Goal: Navigation & Orientation: Find specific page/section

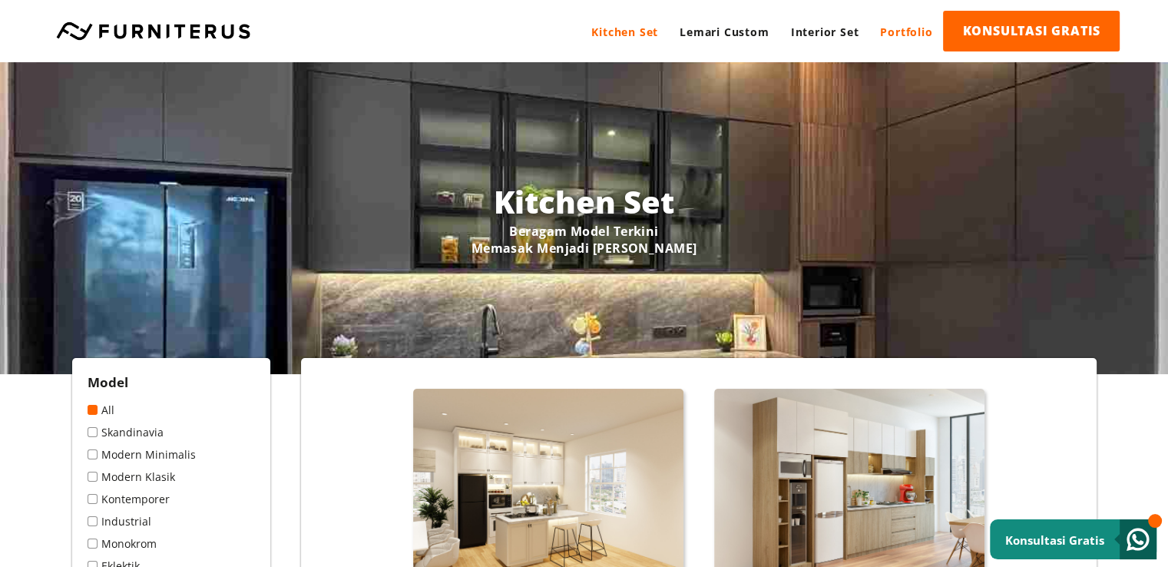
click at [903, 31] on link "Portfolio" at bounding box center [906, 32] width 74 height 42
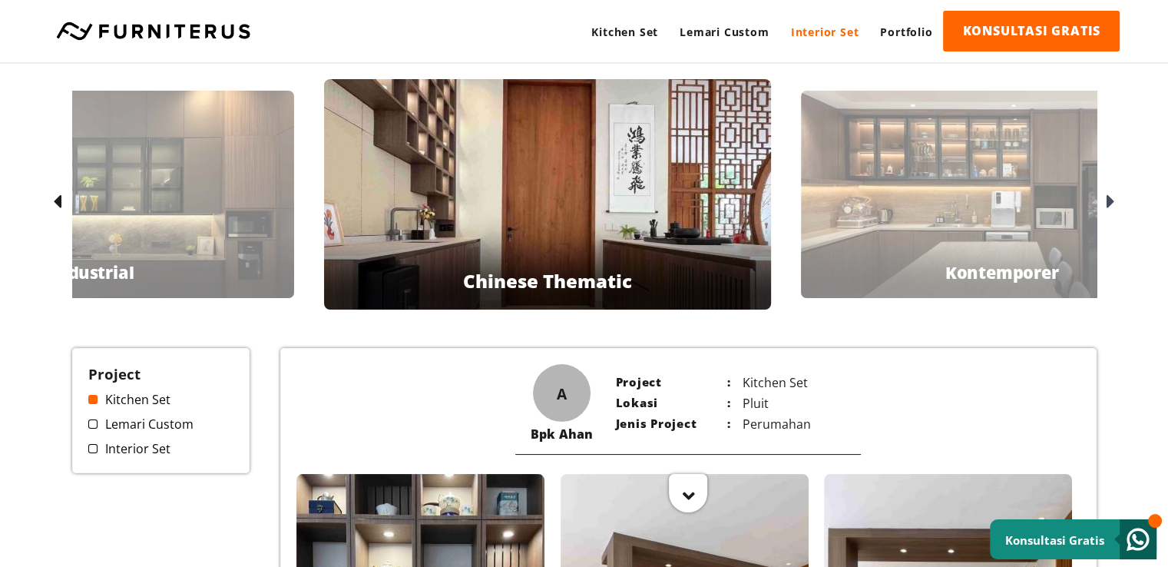
click at [819, 33] on link "Interior Set" at bounding box center [825, 32] width 90 height 42
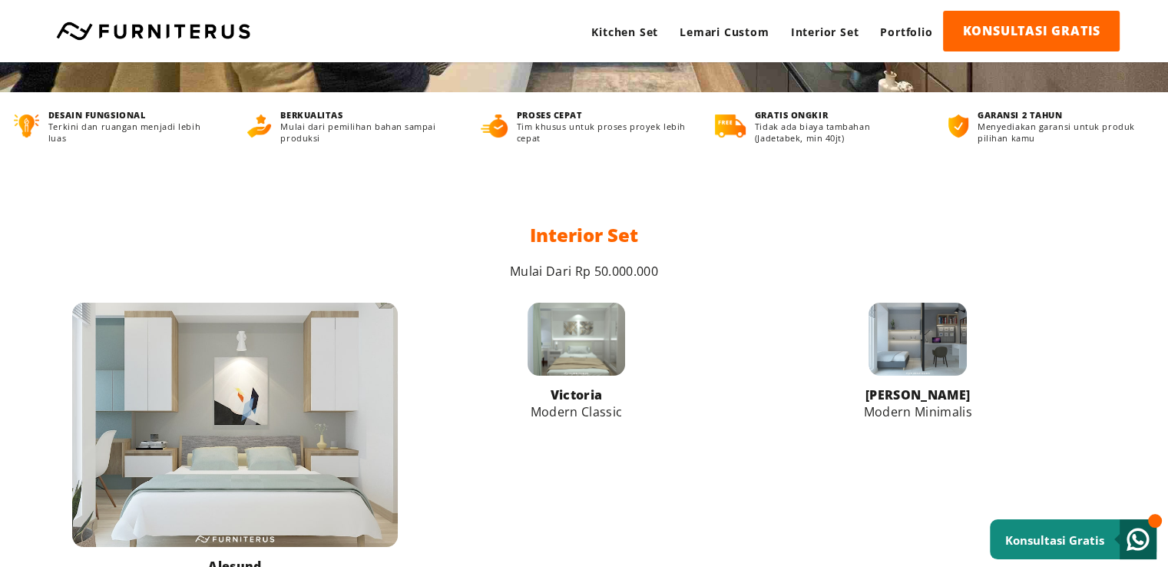
scroll to position [538, 0]
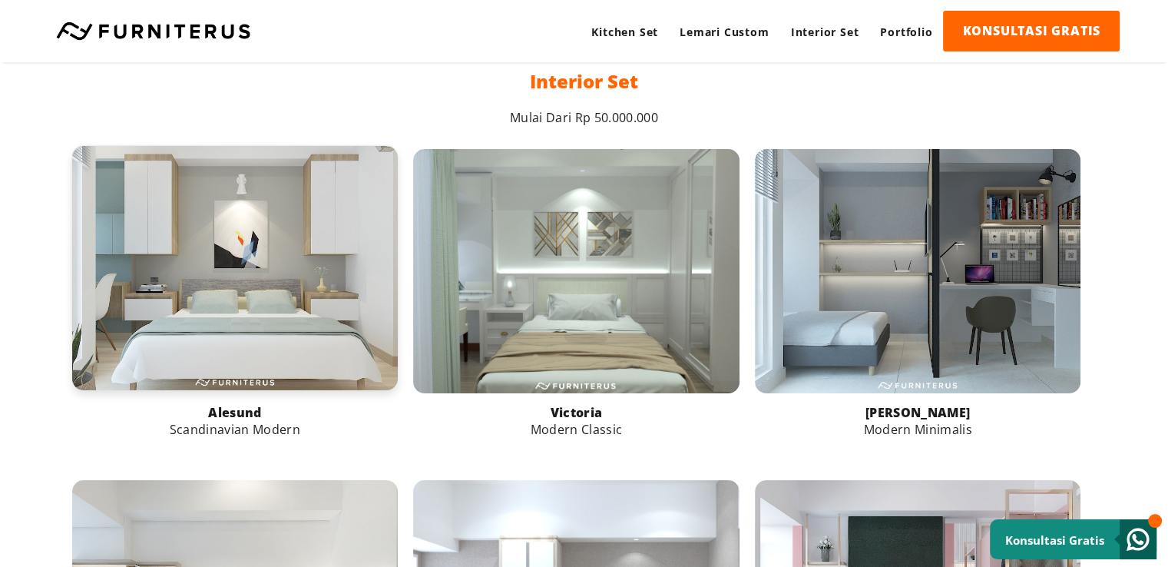
click at [319, 240] on link at bounding box center [235, 268] width 326 height 244
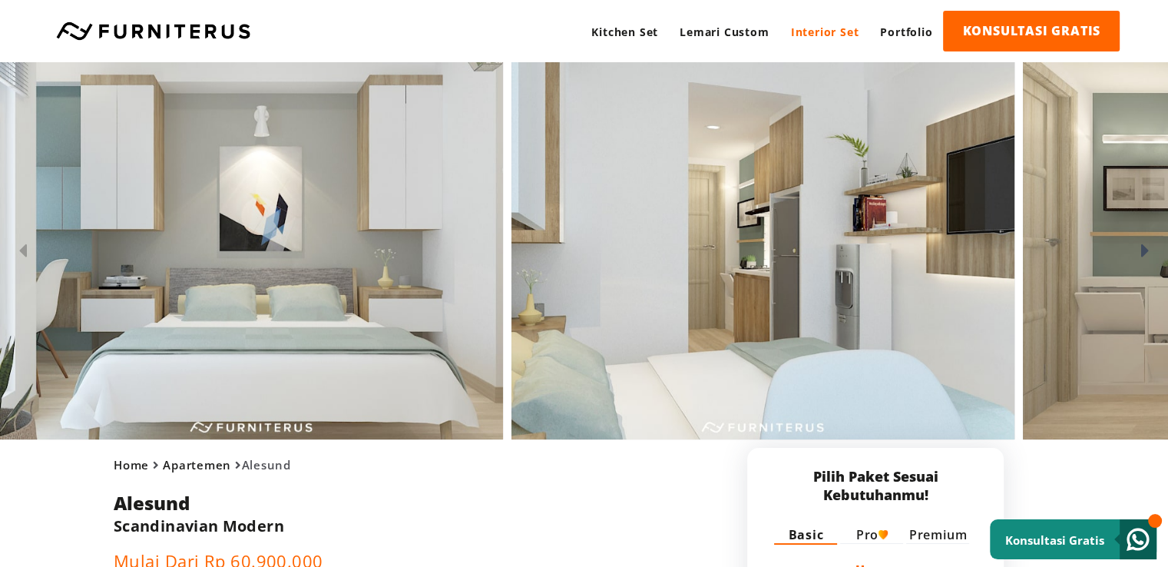
click at [1142, 251] on icon at bounding box center [1145, 251] width 8 height 22
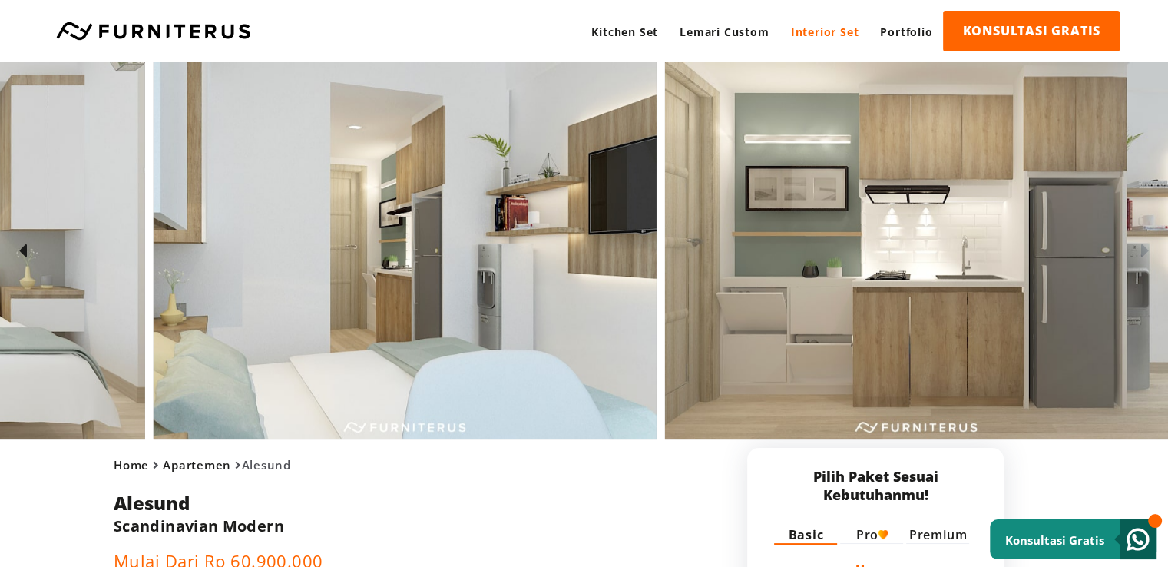
click at [1142, 251] on icon at bounding box center [1145, 251] width 8 height 22
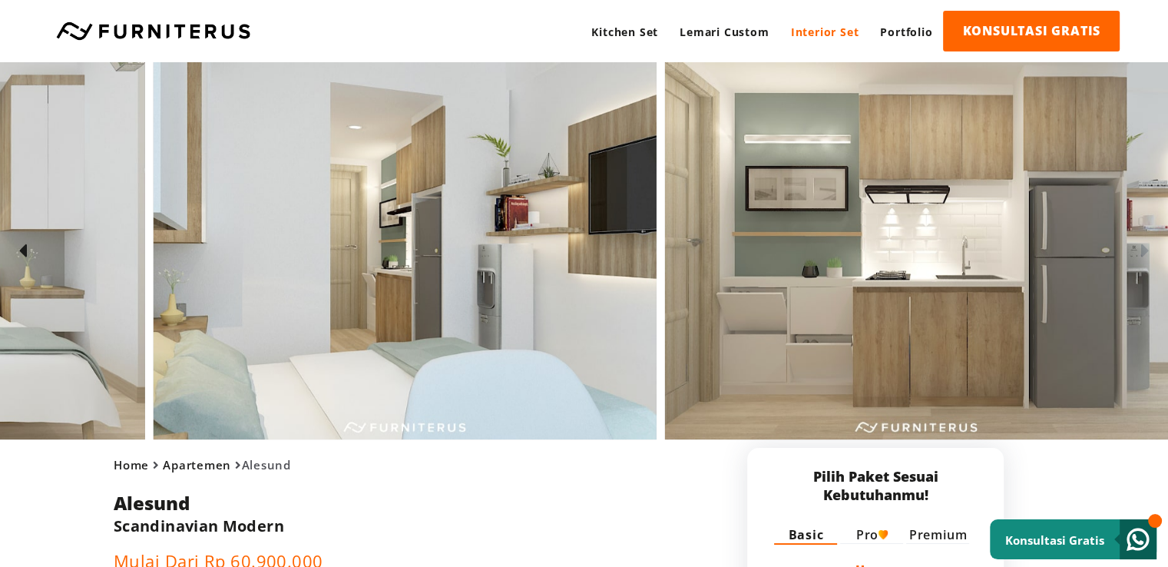
click at [1142, 251] on icon at bounding box center [1145, 251] width 8 height 22
click at [804, 28] on link "Interior Set" at bounding box center [825, 32] width 90 height 42
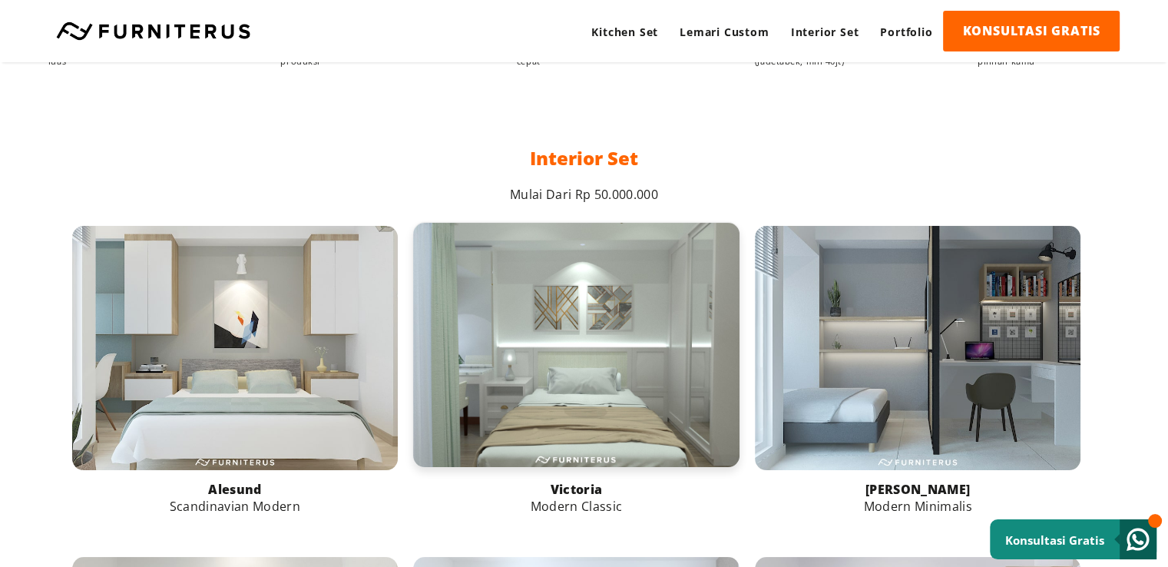
scroll to position [691, 0]
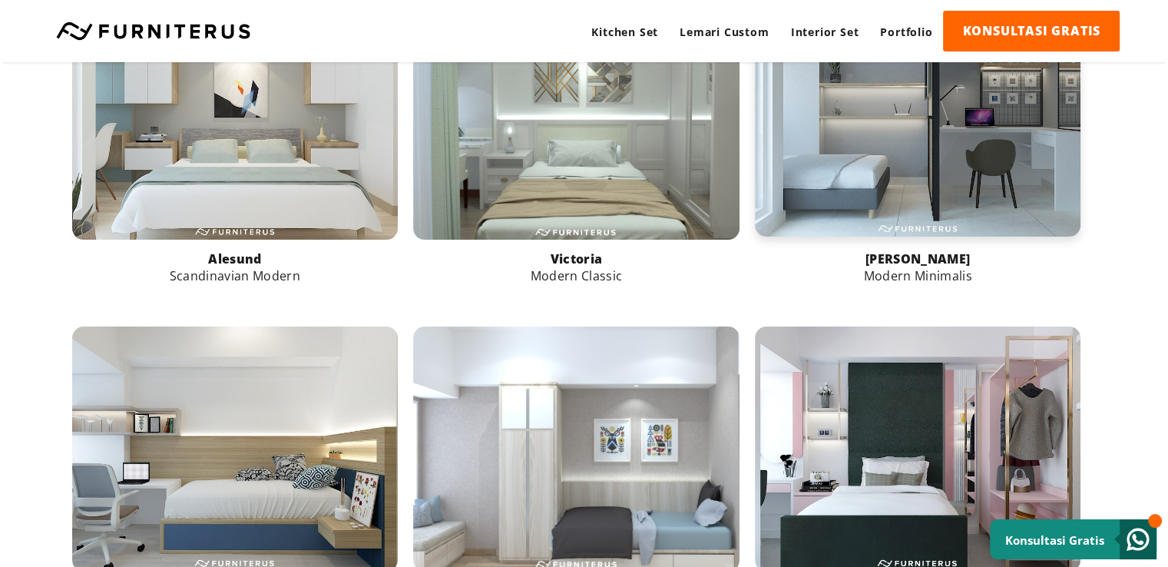
click at [942, 158] on link at bounding box center [918, 114] width 326 height 244
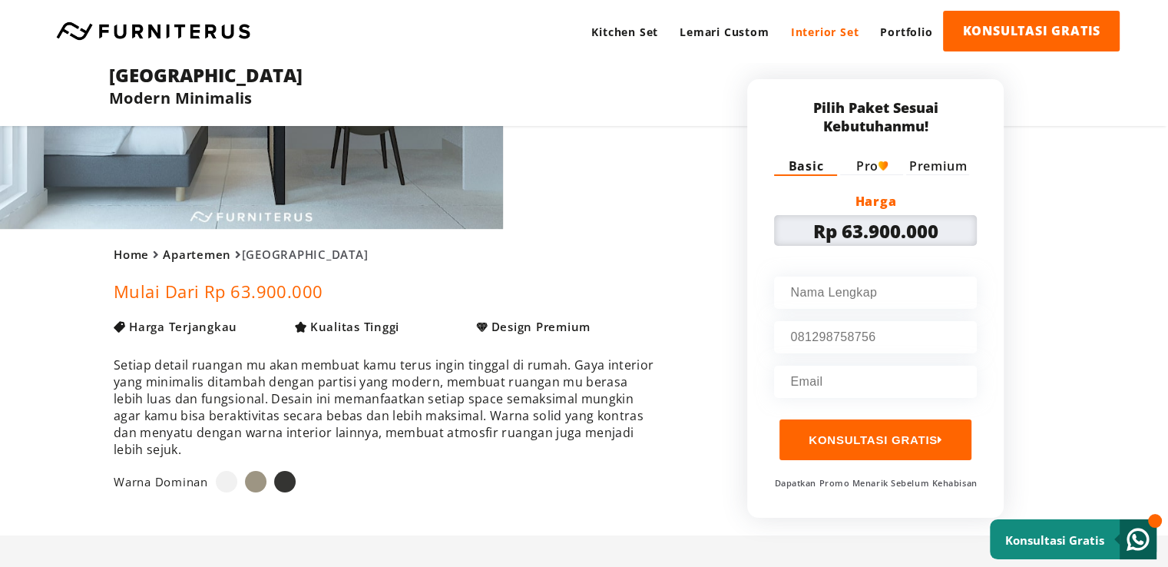
scroll to position [77, 0]
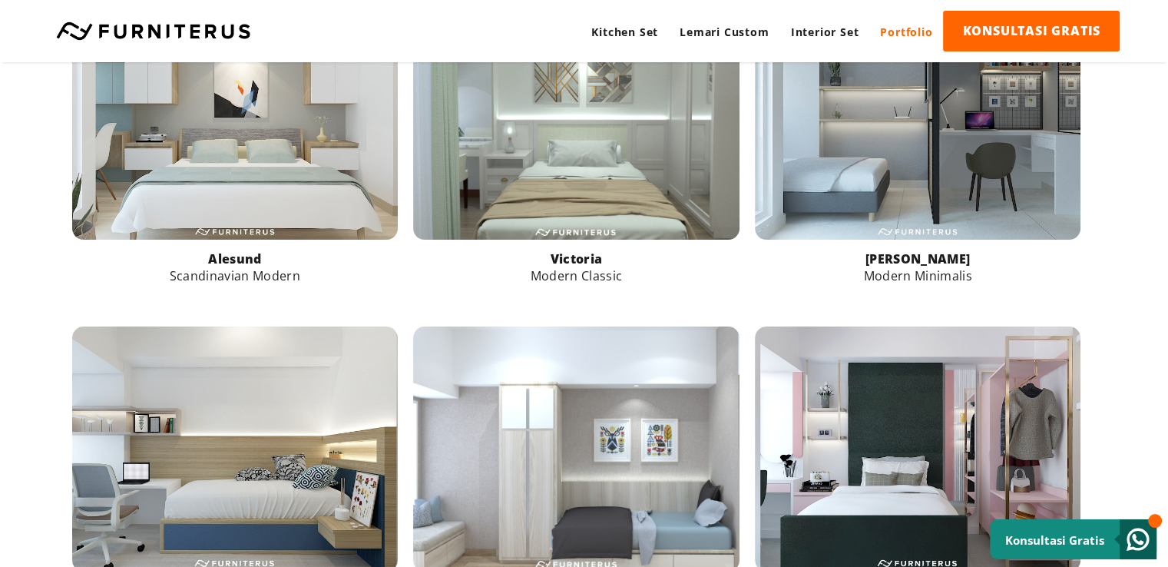
click at [905, 28] on link "Portfolio" at bounding box center [906, 32] width 74 height 42
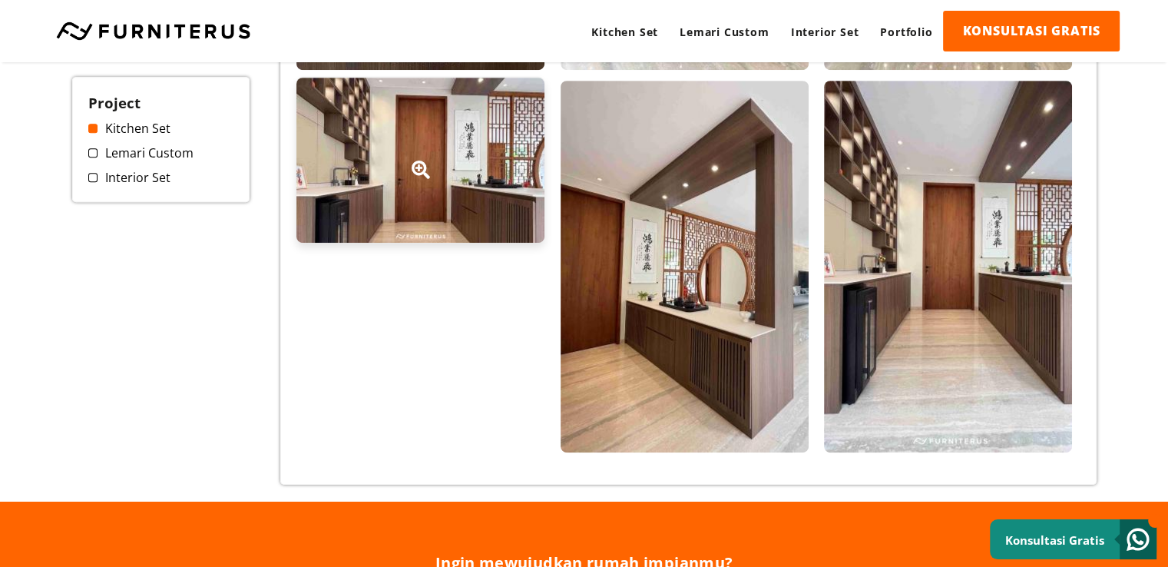
scroll to position [768, 0]
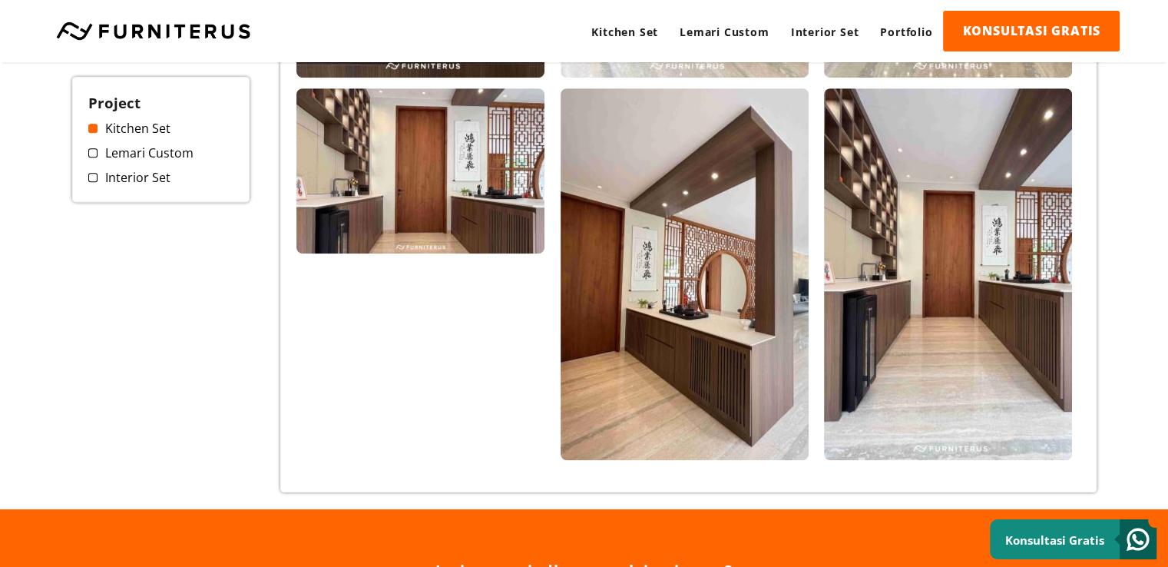
click at [124, 177] on link "Interior Set" at bounding box center [161, 177] width 146 height 17
